Goal: Communication & Community: Ask a question

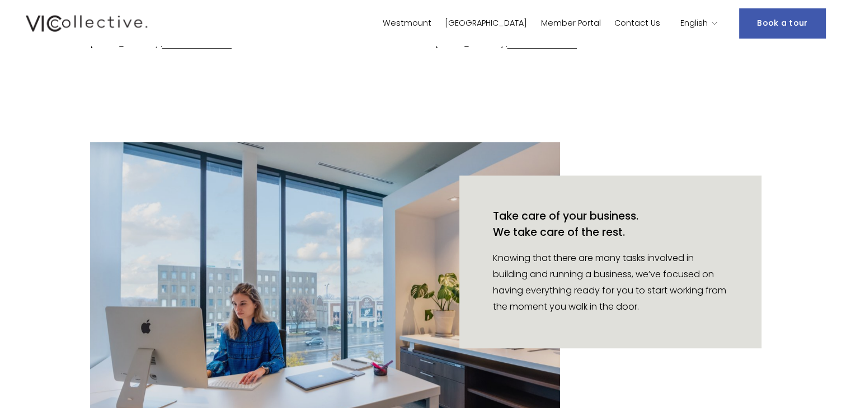
scroll to position [749, 0]
click at [575, 24] on link "Member Portal" at bounding box center [570, 23] width 60 height 16
click at [431, 25] on link "Westmount" at bounding box center [407, 23] width 49 height 16
click at [626, 17] on link "Contact Us" at bounding box center [637, 23] width 46 height 16
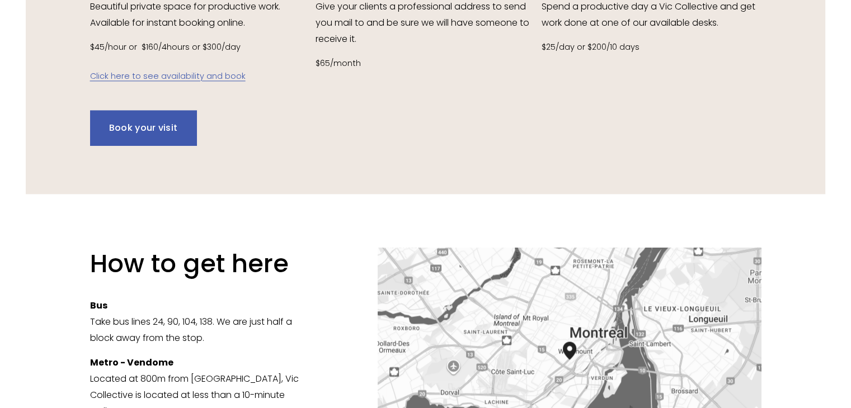
scroll to position [1626, 0]
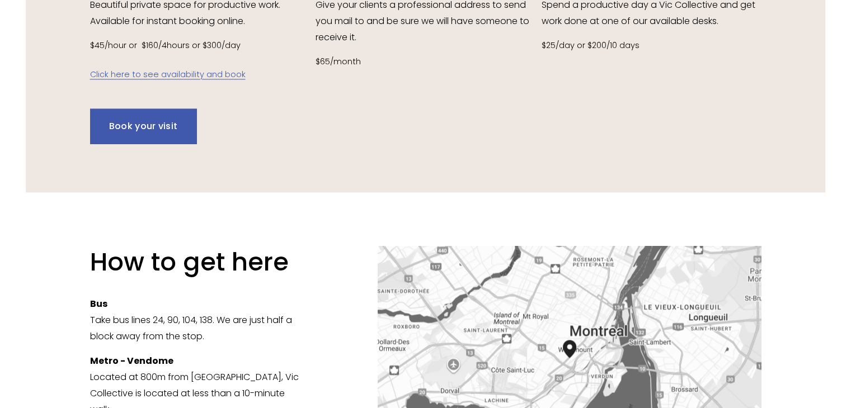
click at [116, 123] on link "Book your visit" at bounding box center [143, 126] width 107 height 35
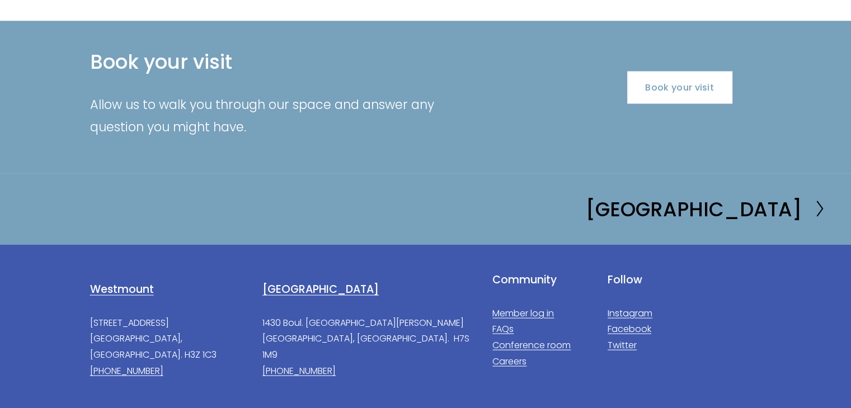
scroll to position [2106, 0]
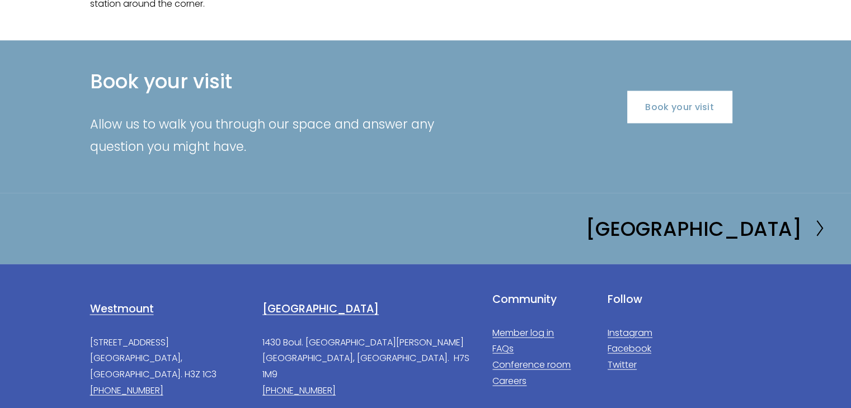
click at [678, 107] on link "Book your visit" at bounding box center [679, 107] width 105 height 32
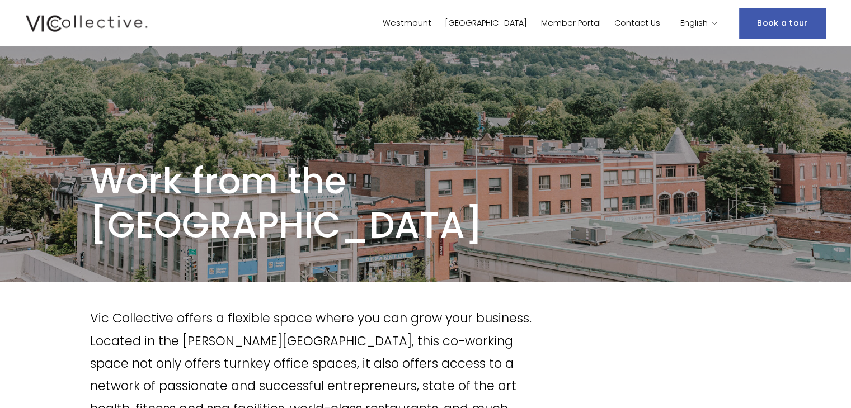
click at [768, 15] on link "Book a tour" at bounding box center [782, 23] width 86 height 30
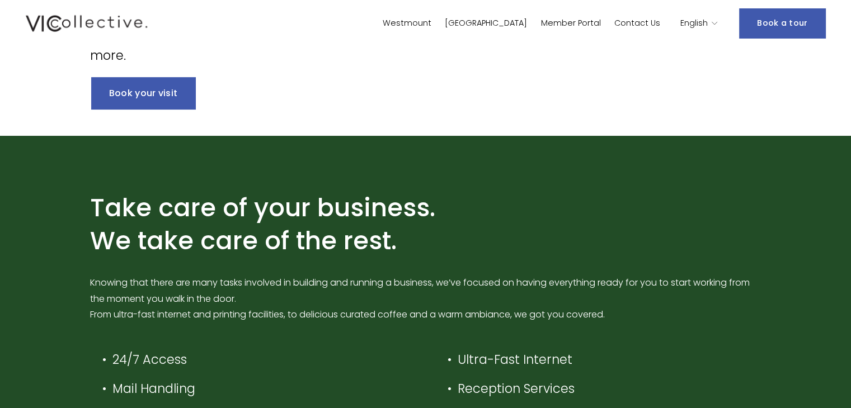
scroll to position [362, 0]
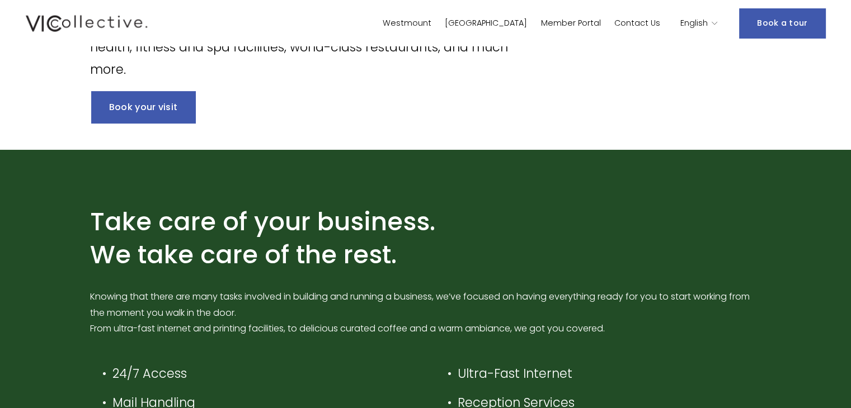
click at [586, 27] on link "Member Portal" at bounding box center [570, 23] width 60 height 16
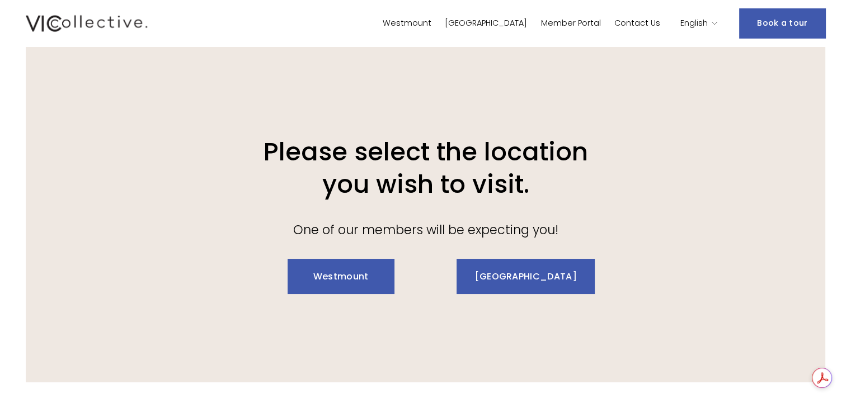
click at [362, 275] on link "Westmount" at bounding box center [341, 276] width 107 height 35
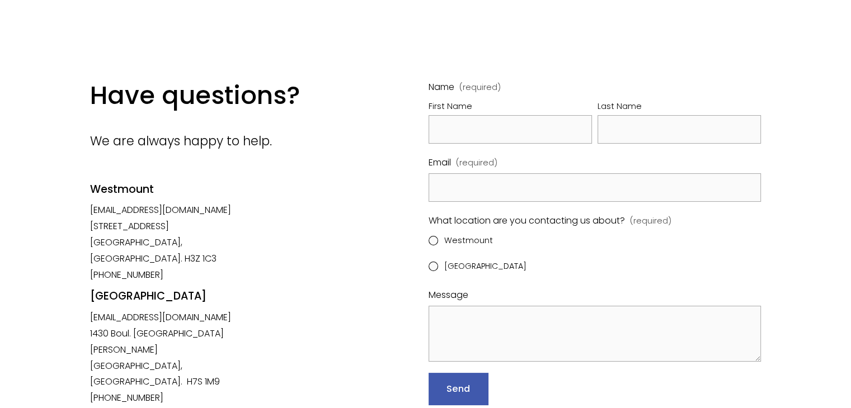
scroll to position [25, 0]
click at [430, 243] on input "Westmount" at bounding box center [434, 241] width 10 height 10
radio input "true"
click at [452, 131] on input "First Name" at bounding box center [510, 129] width 163 height 29
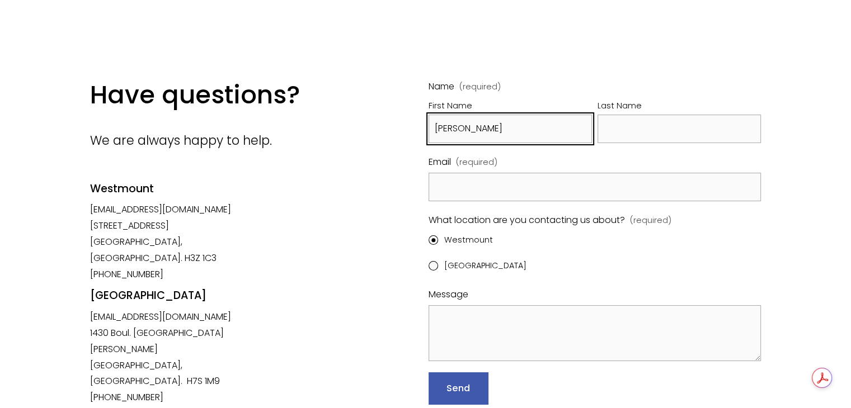
type input "[PERSON_NAME]"
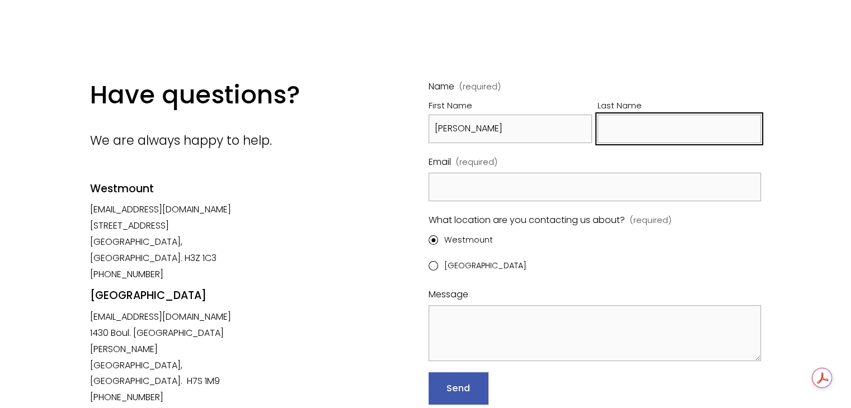
click at [628, 131] on input "Last Name" at bounding box center [678, 129] width 163 height 29
type input "[PERSON_NAME]"
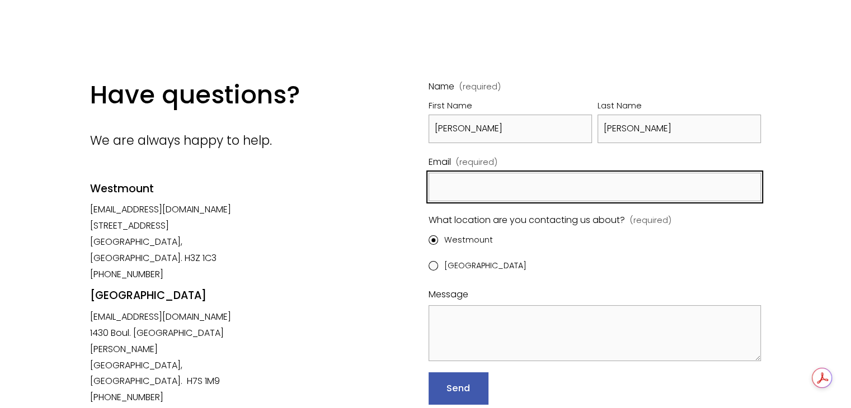
click at [488, 196] on input "Email (required)" at bounding box center [595, 187] width 332 height 29
type input "[EMAIL_ADDRESS][DOMAIN_NAME]"
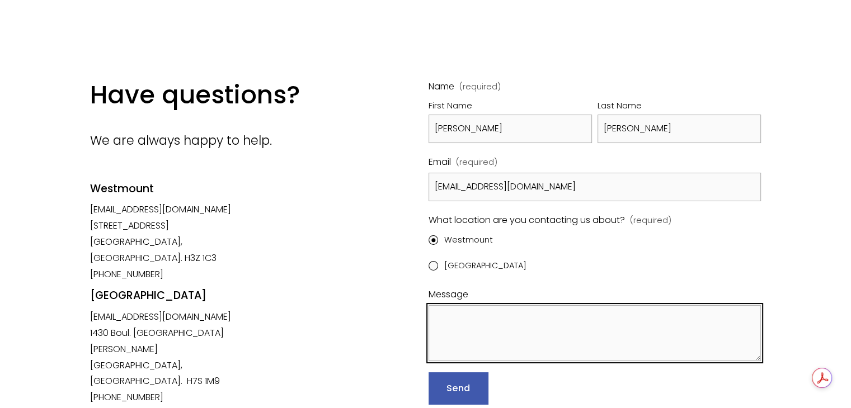
click at [472, 321] on textarea "Message" at bounding box center [595, 333] width 332 height 56
click at [438, 336] on textarea "Hi," at bounding box center [595, 333] width 332 height 56
click at [456, 316] on textarea "Hi," at bounding box center [595, 333] width 332 height 56
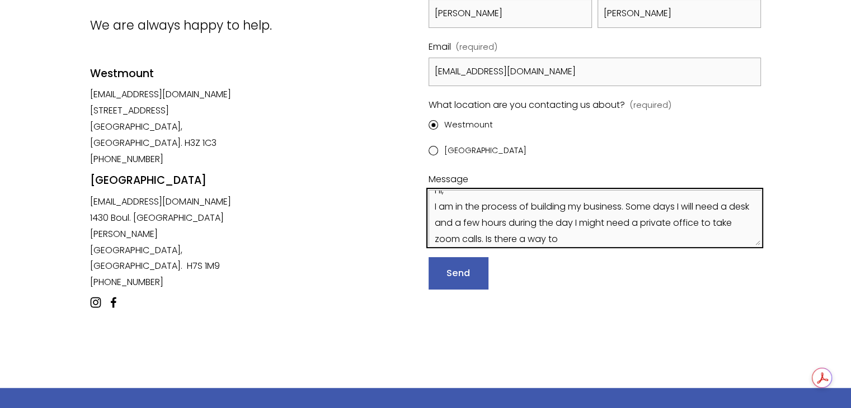
scroll to position [139, 0]
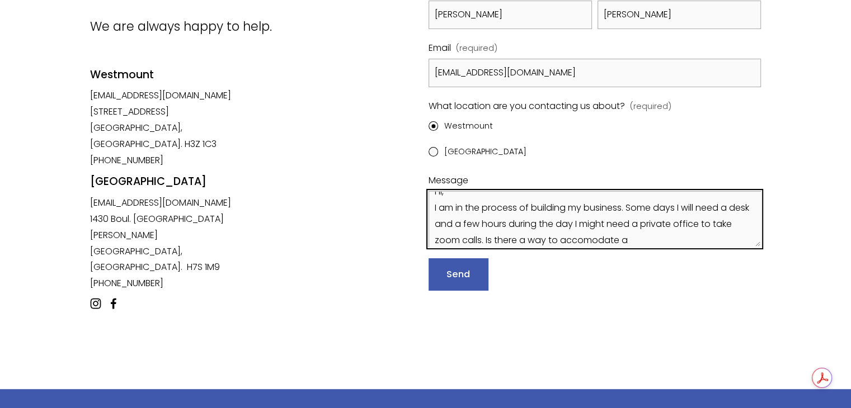
click at [624, 236] on textarea "Hi, I am in the process of building my business. Some days I will need a desk a…" at bounding box center [595, 219] width 332 height 56
click at [665, 237] on textarea "Hi, I am in the process of building my business. Some days I will need a desk a…" at bounding box center [595, 219] width 332 height 56
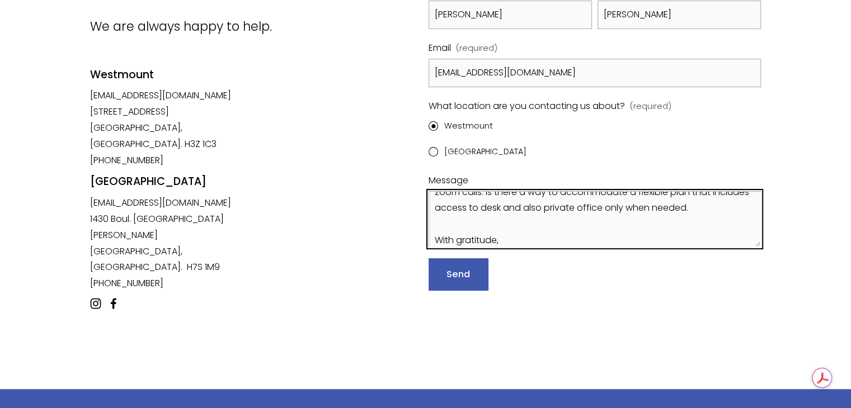
scroll to position [78, 0]
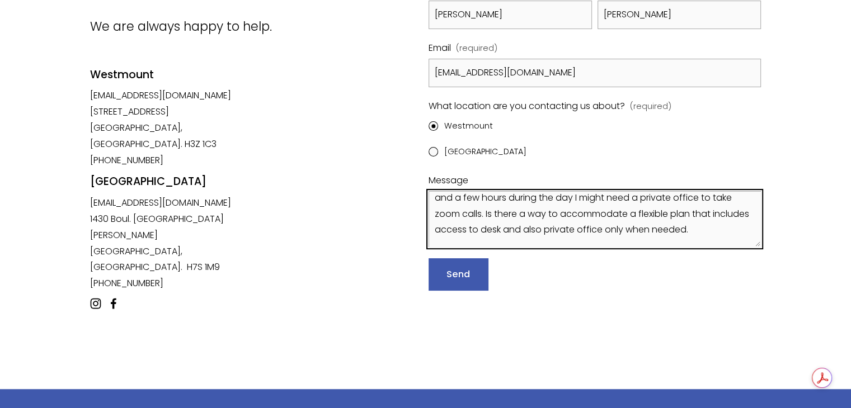
click at [732, 227] on textarea "Hi, I am in the process of building my business. Some days I will need a desk a…" at bounding box center [595, 219] width 332 height 56
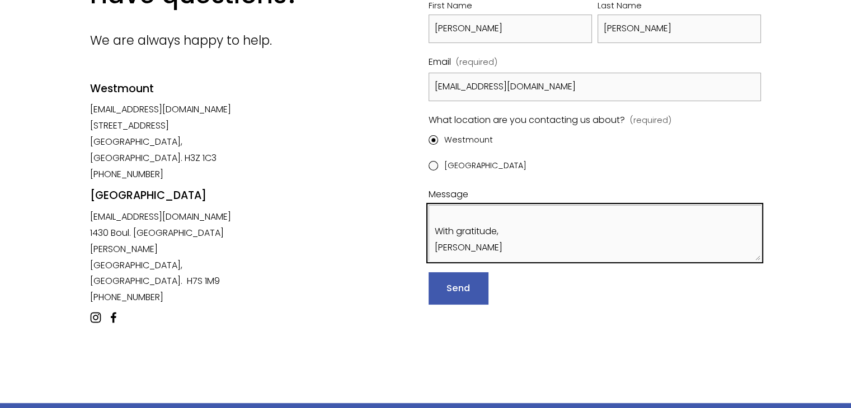
scroll to position [130, 0]
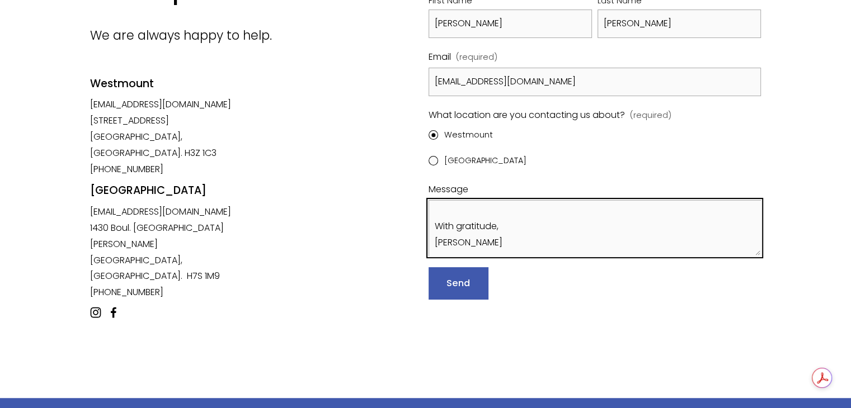
type textarea "Hi, I am in the process of building my business. Some days I will need a desk a…"
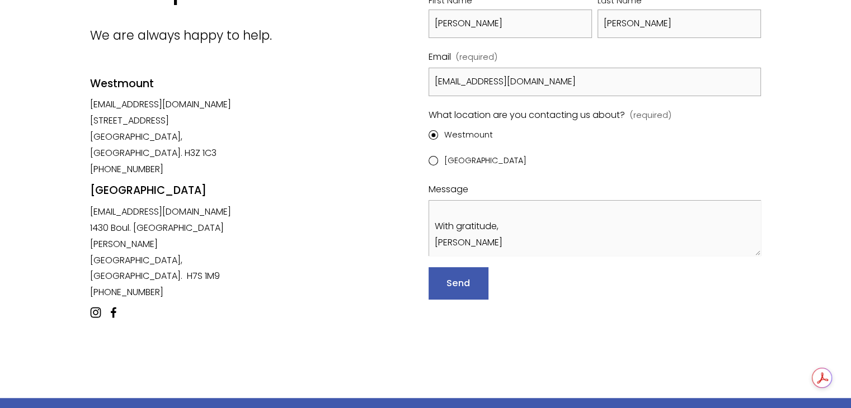
click at [457, 285] on span "Send" at bounding box center [457, 283] width 23 height 13
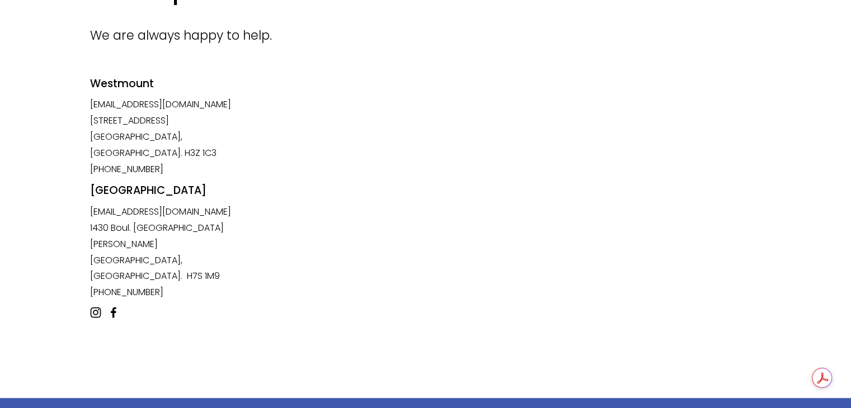
scroll to position [119, 0]
